Goal: Task Accomplishment & Management: Use online tool/utility

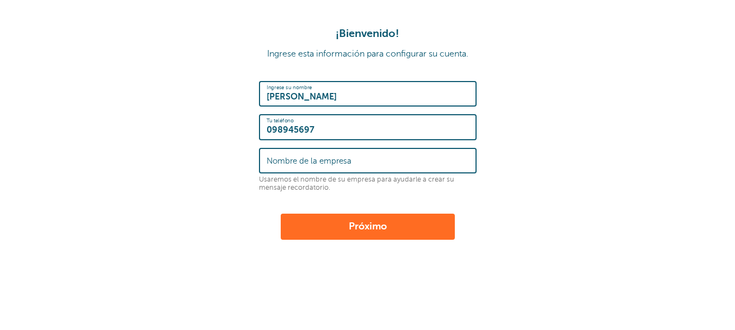
click at [398, 231] on button "Próximo" at bounding box center [368, 227] width 174 height 26
click at [371, 166] on input "Nombre de la empresa" at bounding box center [368, 160] width 202 height 23
type input "reencontrarse"
click at [404, 229] on button "Próximo" at bounding box center [368, 227] width 174 height 26
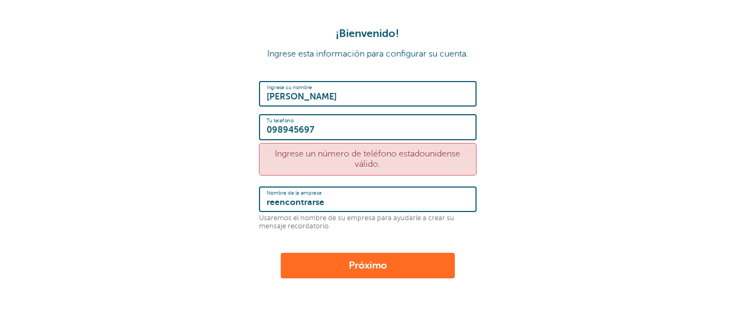
click at [268, 127] on input "098945697" at bounding box center [368, 126] width 202 height 23
type input "[PHONE_NUMBER]"
click at [353, 261] on font "Próximo" at bounding box center [368, 265] width 38 height 11
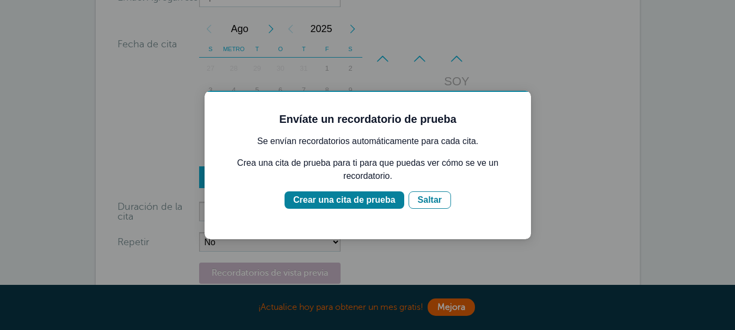
scroll to position [151, 0]
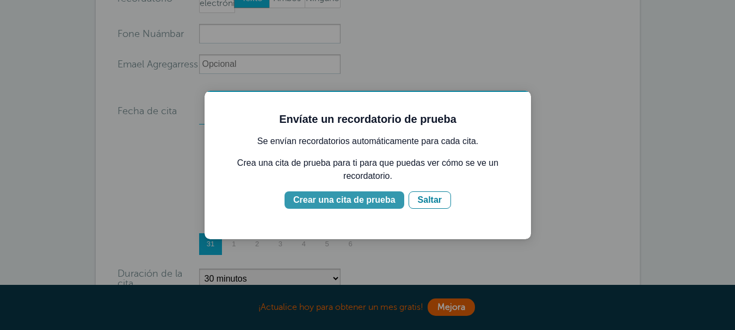
click at [358, 198] on font "Crear una cita de prueba" at bounding box center [344, 199] width 102 height 9
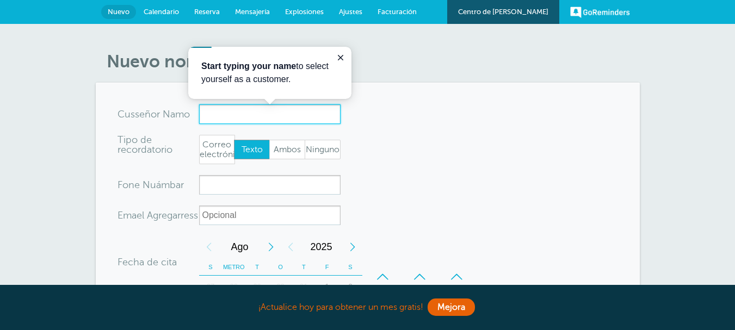
scroll to position [0, 0]
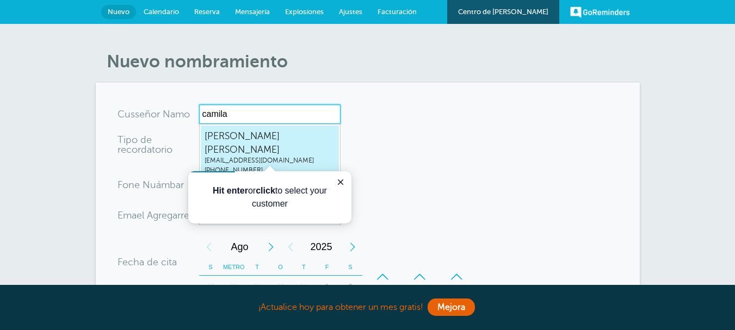
click at [294, 142] on span "[PERSON_NAME]" at bounding box center [270, 143] width 131 height 27
type input "CamilaCostaVidalcamilacostavidal@gmail.com+598098945697"
type input "[PERSON_NAME]"
type input "[PHONE_NUMBER]"
type input "camilacostavidal@gmail.com"
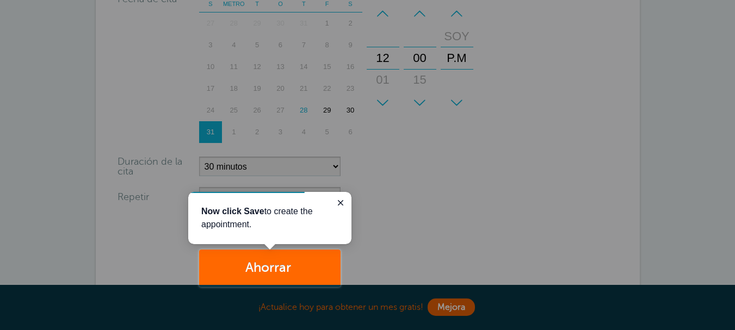
scroll to position [268, 0]
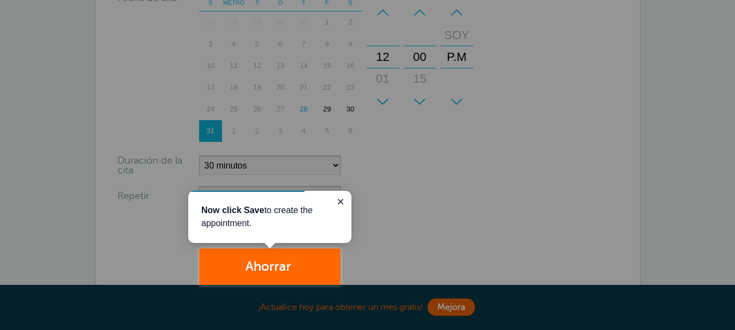
click at [332, 168] on div at bounding box center [170, 124] width 341 height 249
drag, startPoint x: 332, startPoint y: 168, endPoint x: 339, endPoint y: 176, distance: 10.9
click at [331, 167] on div at bounding box center [170, 124] width 341 height 249
click at [347, 201] on button "Close guide" at bounding box center [340, 201] width 13 height 13
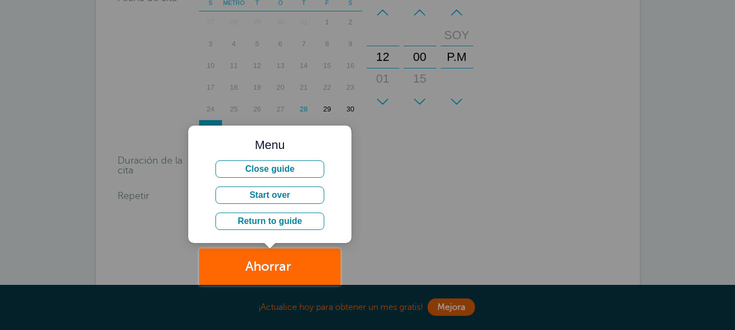
click at [464, 199] on div at bounding box center [538, 143] width 395 height 286
click at [284, 167] on button "Close guide" at bounding box center [270, 169] width 109 height 17
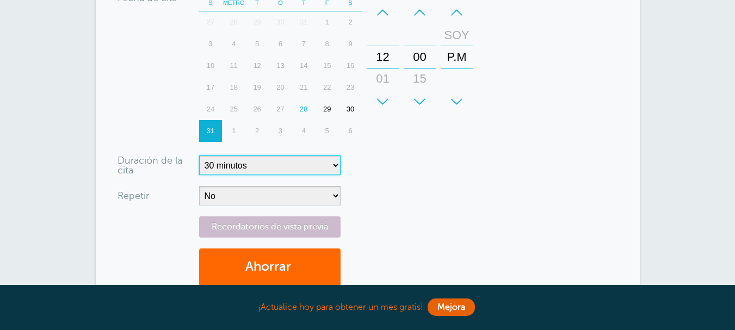
click at [324, 163] on select "5 minutos 10 minutos 15 minutos 20 minutos 25 minutos 30 minutos 35 minutos 40 …" at bounding box center [270, 166] width 142 height 20
select select "75"
click at [199, 156] on select "5 minutos 10 minutos 15 minutos 20 minutos 25 minutos 30 minutos 35 minutos 40 …" at bounding box center [270, 166] width 142 height 20
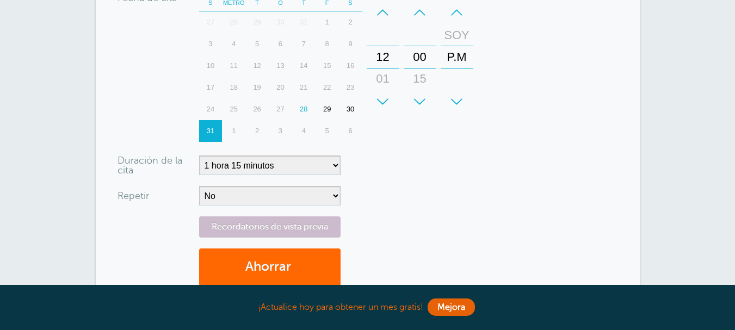
click at [289, 185] on form "Estás creando un nuevo cliente. Para usar un cliente existente, selecciónalo en…" at bounding box center [368, 67] width 501 height 461
click at [285, 192] on select "No A diario Semanalmente Cada 2 semanas Cada 3 semanas Cada 4 semanas Mensual C…" at bounding box center [270, 196] width 142 height 20
drag, startPoint x: 478, startPoint y: 139, endPoint x: 455, endPoint y: 167, distance: 36.7
click at [478, 139] on form "Estás creando un nuevo cliente. Para usar un cliente existente, selecciónalo en…" at bounding box center [368, 67] width 501 height 461
click at [294, 263] on span "submit" at bounding box center [292, 267] width 3 height 15
